Goal: Information Seeking & Learning: Find specific fact

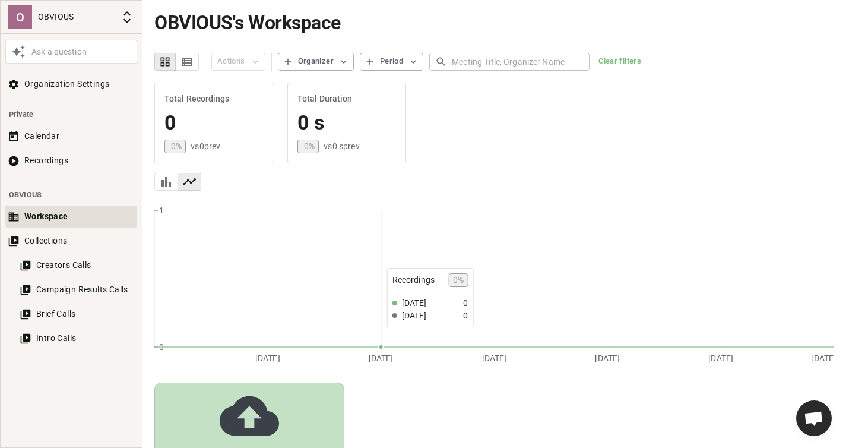
scroll to position [47, 0]
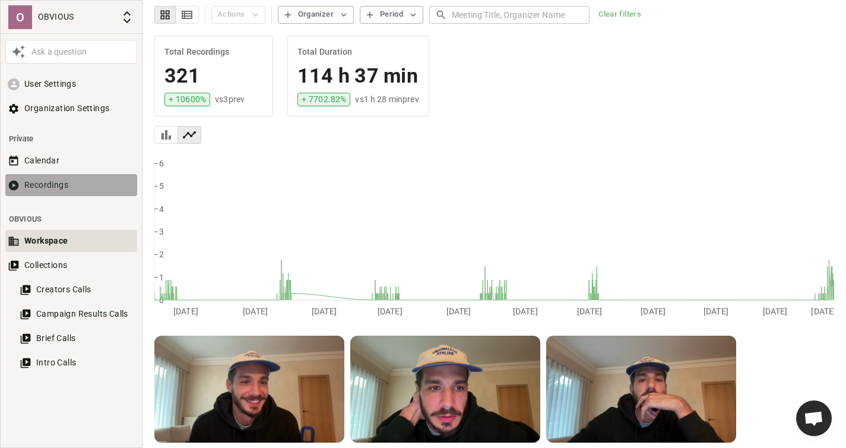
click at [65, 186] on button "Recordings" at bounding box center [71, 185] width 132 height 22
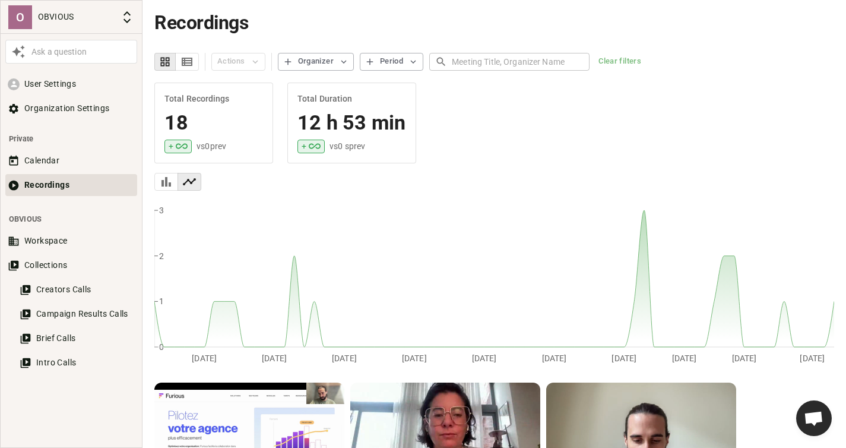
click at [81, 54] on div "Ask a question" at bounding box center [82, 52] width 106 height 12
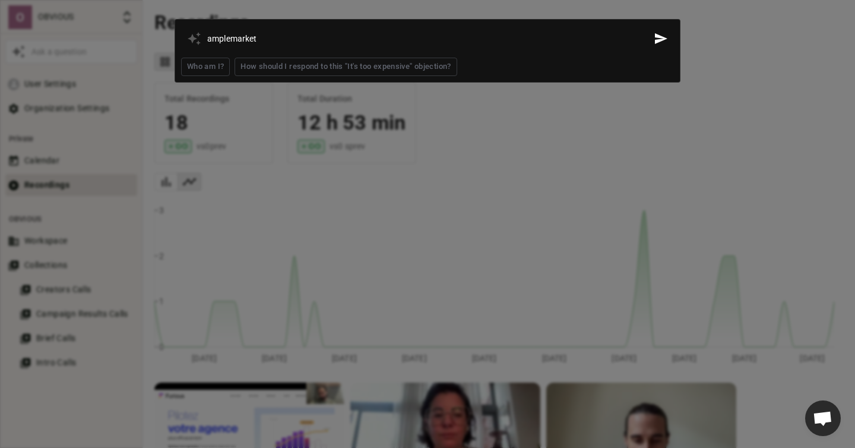
type input "amplemarket"
click at [648, 26] on button "Send" at bounding box center [661, 39] width 26 height 26
click at [488, 139] on div at bounding box center [427, 224] width 855 height 448
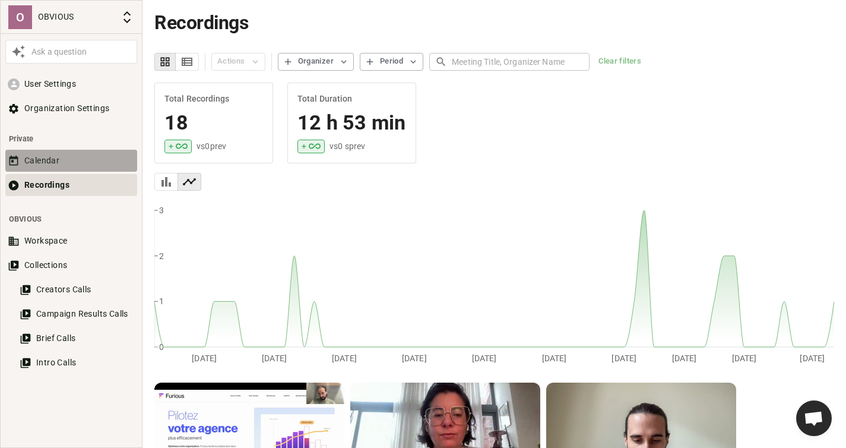
click at [59, 157] on button "Calendar" at bounding box center [71, 161] width 132 height 22
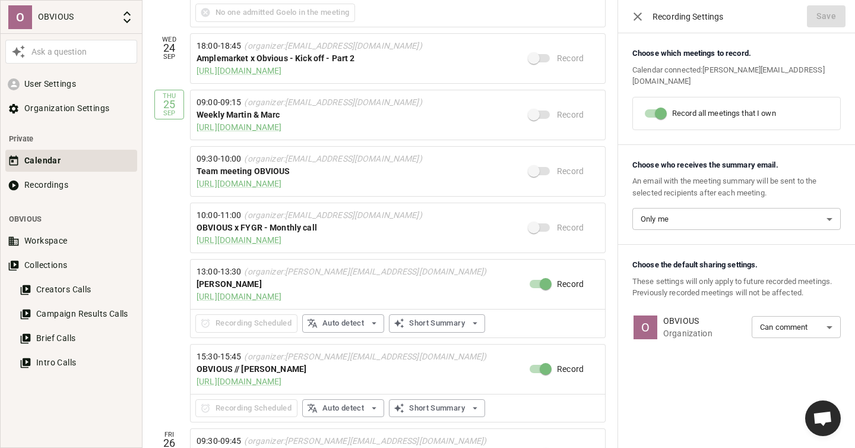
scroll to position [281, 0]
click at [169, 43] on div "24" at bounding box center [169, 48] width 12 height 11
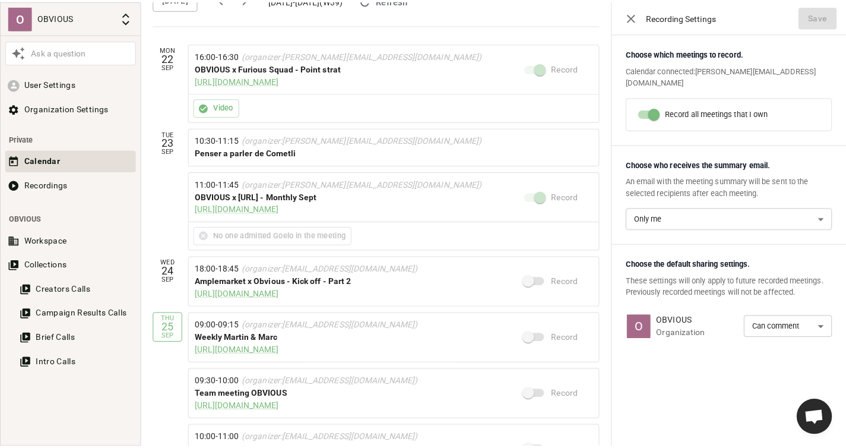
scroll to position [227, 0]
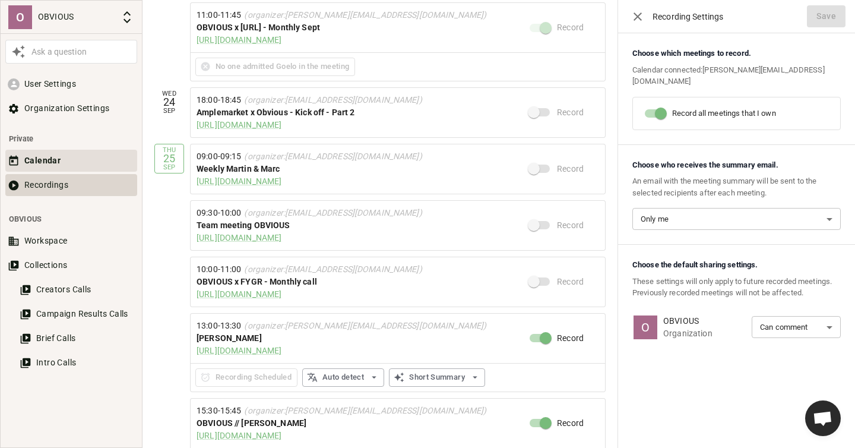
click at [84, 195] on button "Recordings" at bounding box center [71, 185] width 132 height 22
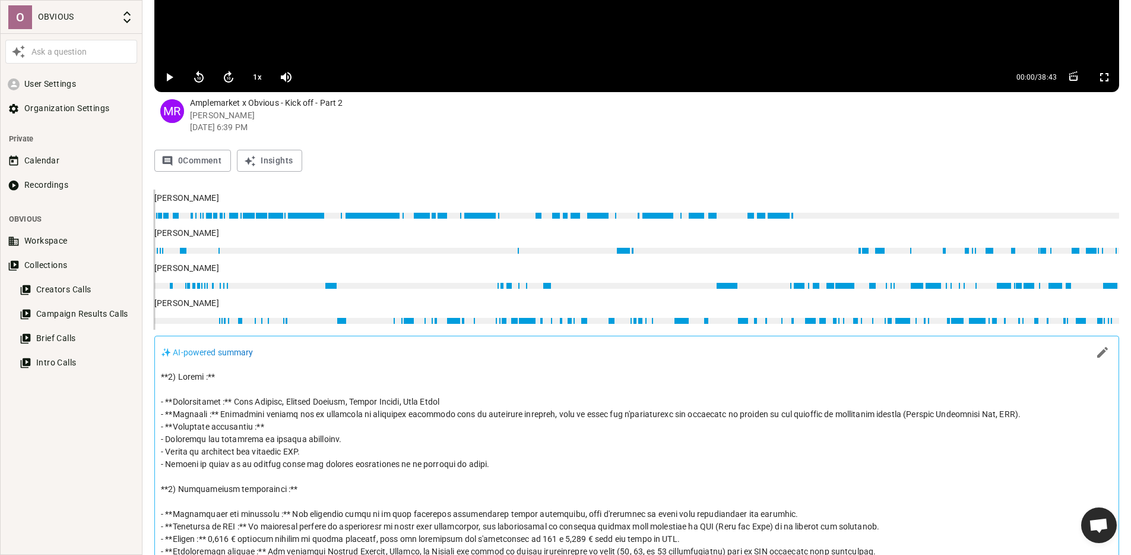
scroll to position [283, 0]
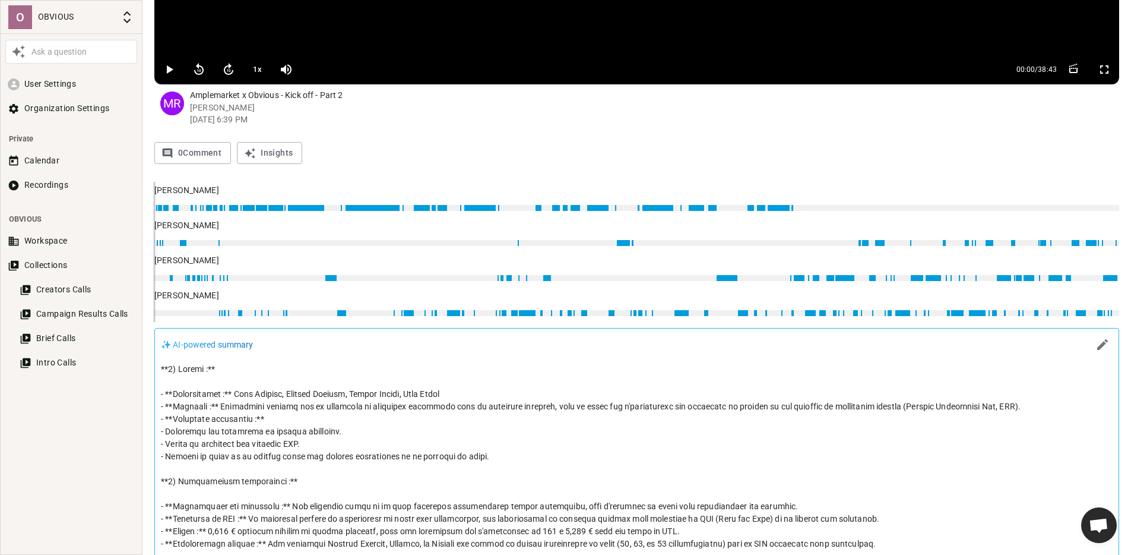
click at [263, 422] on p at bounding box center [637, 556] width 952 height 387
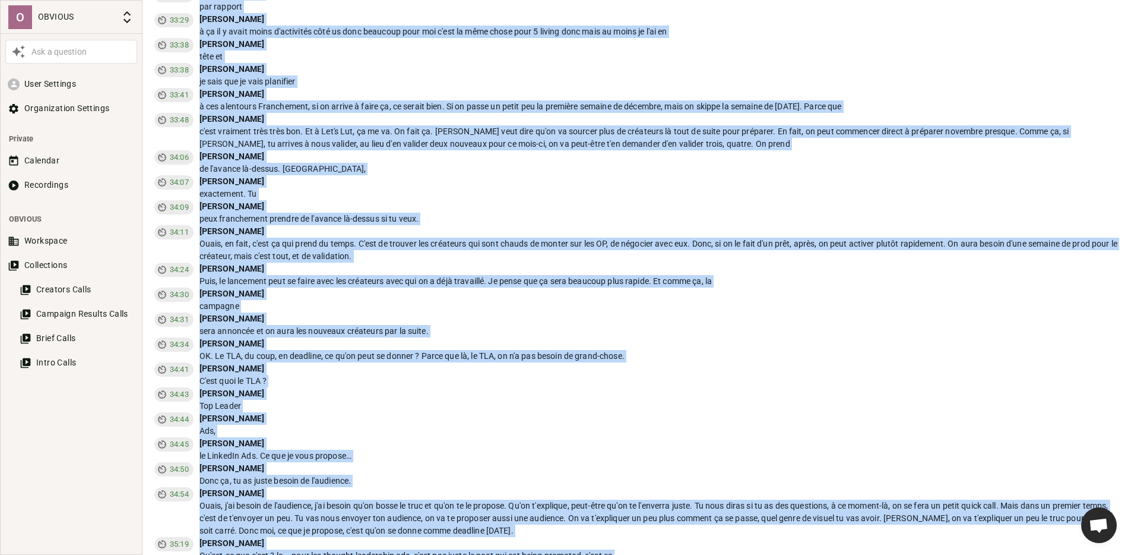
scroll to position [8505, 0]
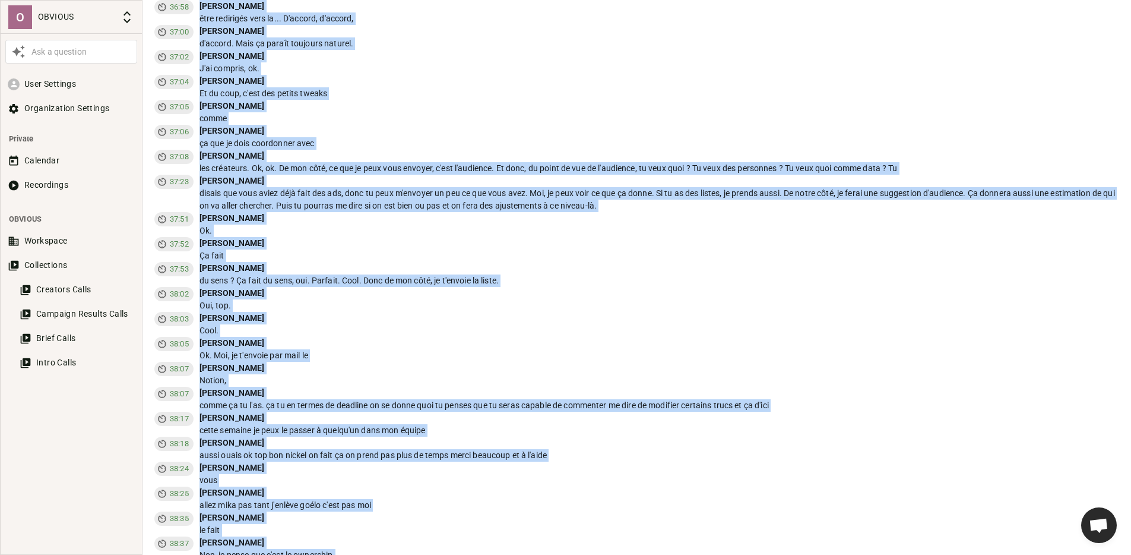
drag, startPoint x: 164, startPoint y: 348, endPoint x: 385, endPoint y: 545, distance: 296.6
copy div "*8) Loremi :** - **Dolorsitamet :** Cons Adipisc, Elitsed Doeiusm, Tempor Incid…"
